Goal: Find specific page/section: Find specific page/section

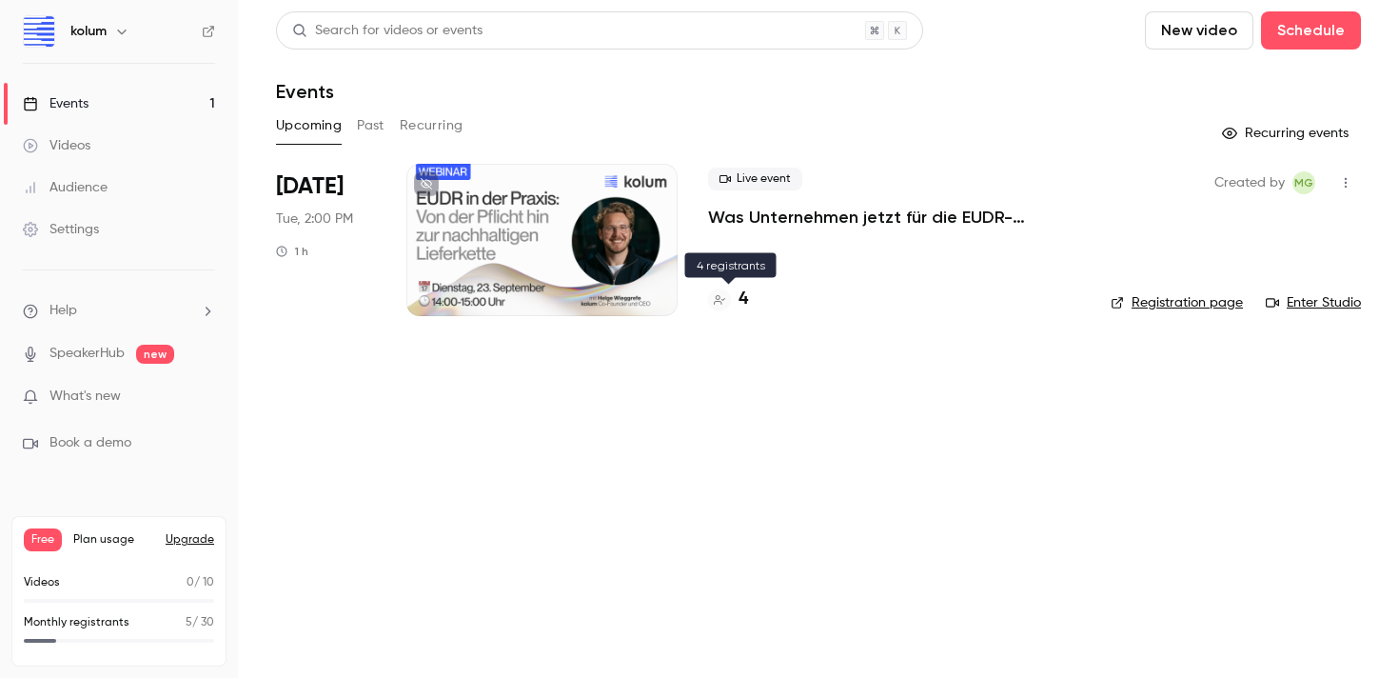
click at [739, 296] on h4 "4" at bounding box center [744, 299] width 10 height 26
